Goal: Share content: Share content

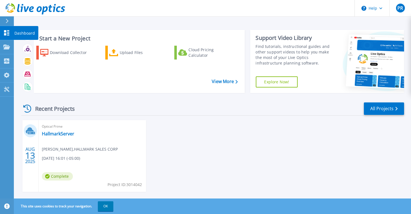
click at [6, 34] on icon at bounding box center [6, 32] width 7 height 5
click at [102, 207] on button "OK" at bounding box center [106, 206] width 16 height 10
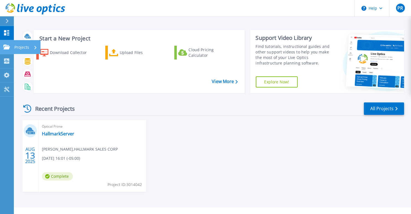
click at [7, 48] on icon at bounding box center [6, 47] width 7 height 5
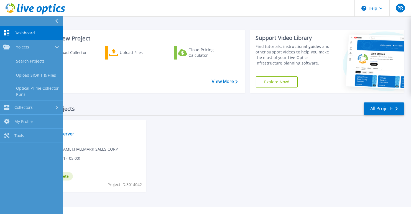
click at [26, 30] on span "Dashboard" at bounding box center [24, 32] width 20 height 5
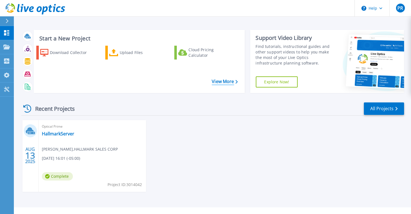
click at [219, 84] on link "View More" at bounding box center [225, 81] width 26 height 5
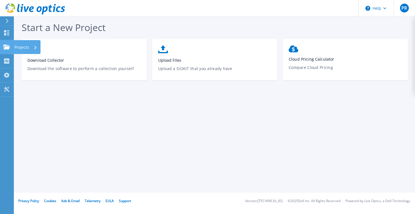
click at [6, 45] on icon at bounding box center [6, 47] width 7 height 5
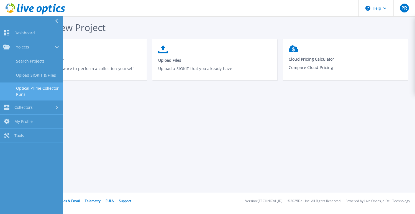
click at [22, 89] on link "Optical Prime Collector Runs" at bounding box center [31, 92] width 63 height 18
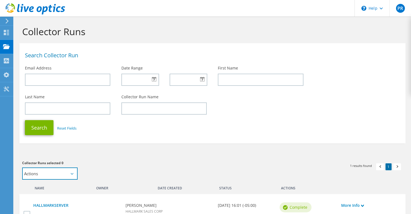
click at [73, 176] on select "Actions Add to new project Add to existing project" at bounding box center [49, 174] width 55 height 12
select select "update_proj"
click at [22, 168] on select "Actions Add to new project Add to existing project" at bounding box center [49, 174] width 55 height 12
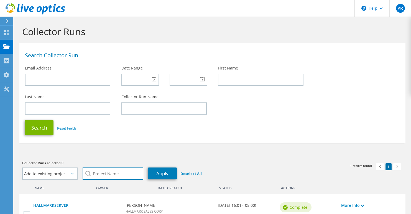
click at [109, 175] on input "search" at bounding box center [113, 174] width 61 height 12
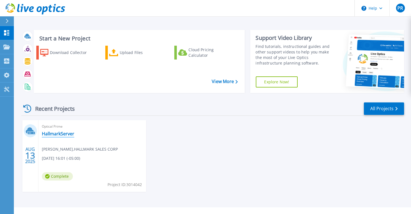
click at [46, 132] on link "HallmarkServer" at bounding box center [58, 134] width 32 height 6
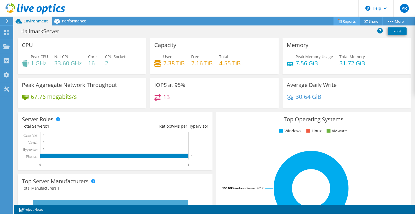
click at [343, 21] on link "Reports" at bounding box center [346, 21] width 27 height 9
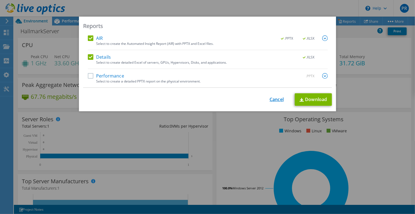
click at [270, 98] on link "Cancel" at bounding box center [276, 99] width 14 height 5
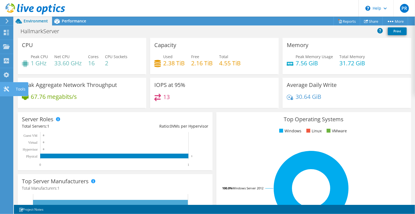
click at [8, 89] on icon at bounding box center [6, 88] width 7 height 5
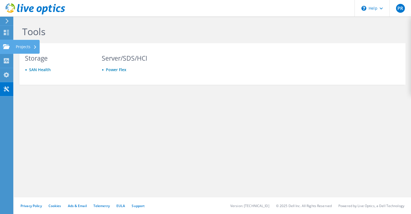
click at [9, 46] on use at bounding box center [6, 46] width 7 height 5
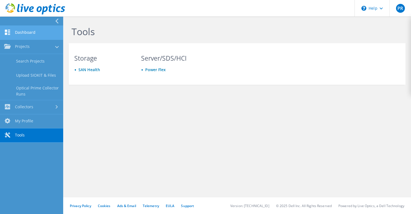
click at [28, 31] on link "Dashboard" at bounding box center [31, 33] width 63 height 14
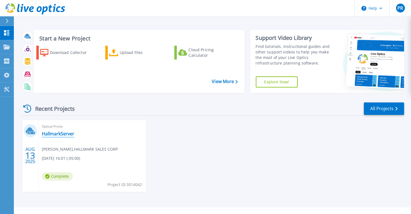
click at [56, 135] on link "HallmarkServer" at bounding box center [58, 134] width 32 height 6
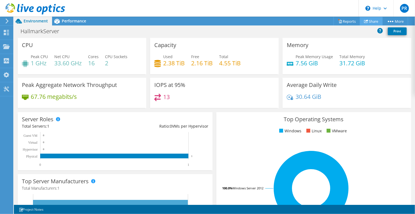
click at [368, 22] on link "Share" at bounding box center [371, 21] width 23 height 9
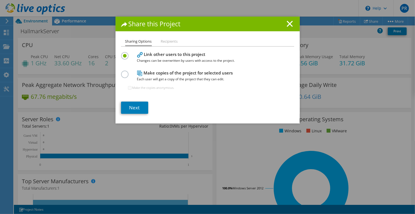
click at [124, 72] on label at bounding box center [126, 71] width 10 height 1
click at [0, 0] on input "radio" at bounding box center [0, 0] width 0 height 0
click at [141, 107] on link "Next" at bounding box center [134, 108] width 27 height 12
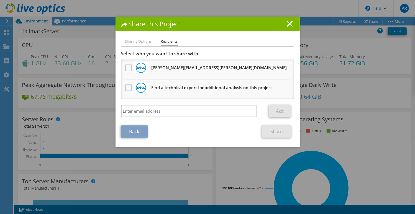
click at [287, 22] on icon at bounding box center [290, 24] width 6 height 6
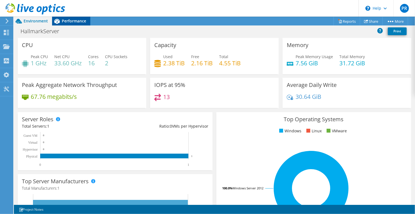
click at [81, 19] on span "Performance" at bounding box center [74, 20] width 24 height 5
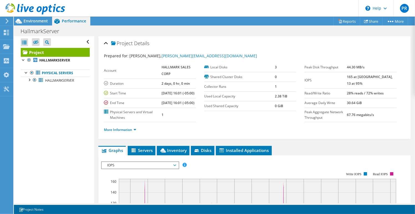
click at [175, 169] on span "IOPS" at bounding box center [139, 165] width 71 height 7
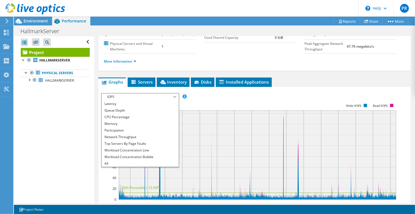
scroll to position [75, 0]
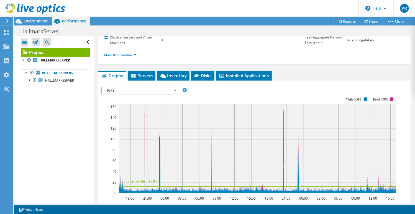
click at [177, 94] on span "IOPS" at bounding box center [140, 90] width 77 height 7
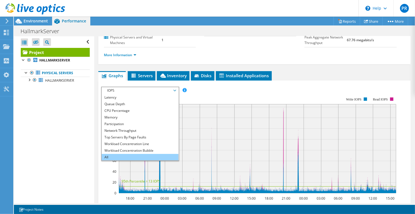
click at [151, 161] on li "All" at bounding box center [140, 157] width 77 height 7
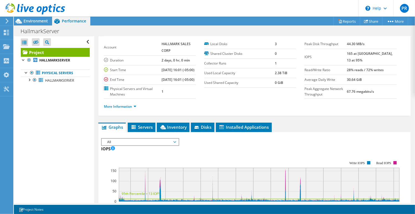
scroll to position [0, 0]
